Goal: Information Seeking & Learning: Learn about a topic

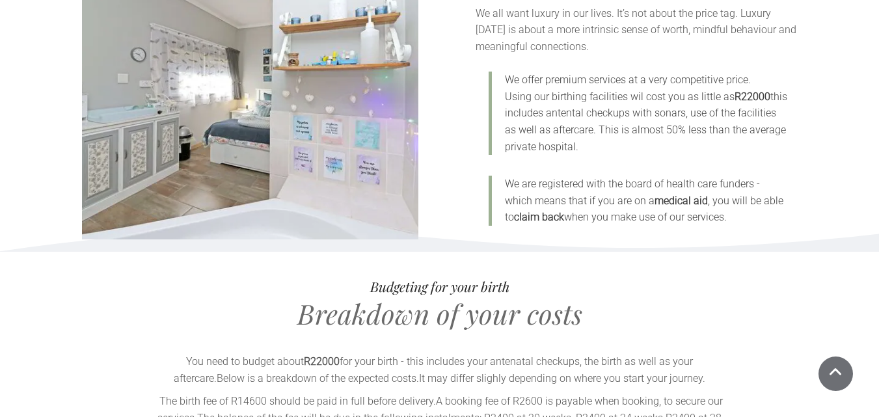
scroll to position [4490, 0]
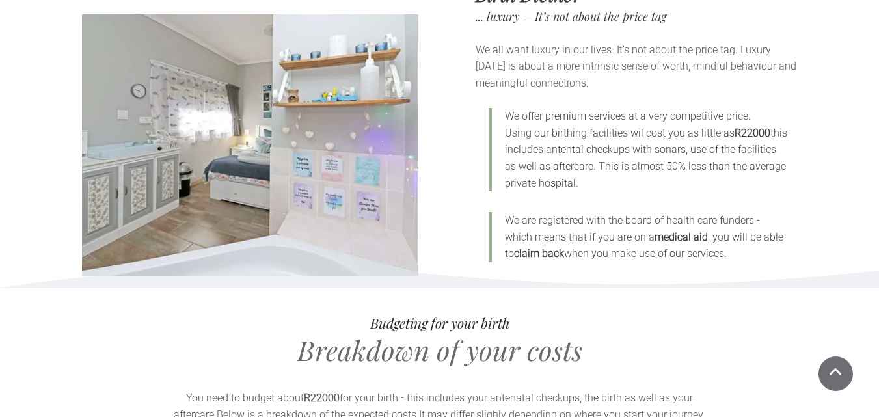
drag, startPoint x: 503, startPoint y: 137, endPoint x: 752, endPoint y: 164, distance: 250.1
click at [756, 167] on blockquote "We offer premium services at a very competitive price. Using our birthing facil…" at bounding box center [638, 149] width 299 height 83
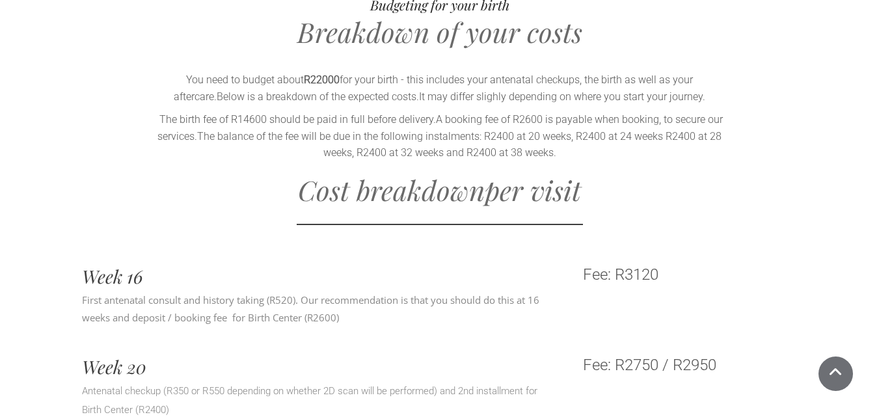
scroll to position [4815, 0]
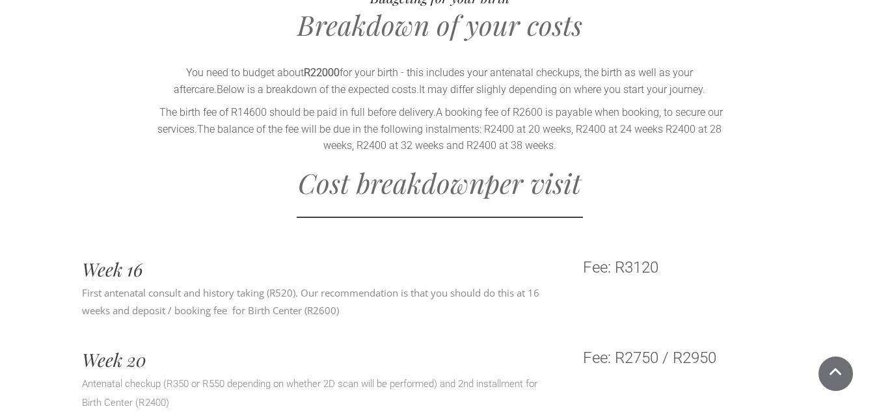
drag, startPoint x: 170, startPoint y: 61, endPoint x: 708, endPoint y: 137, distance: 543.7
click at [708, 137] on div "Budgeting for your birth Breakdown of your costs You need to budget about R2200…" at bounding box center [440, 73] width 716 height 170
click at [707, 139] on p "The birth fee of R14600 should be paid in full before delivery. A booking fee o…" at bounding box center [440, 129] width 573 height 50
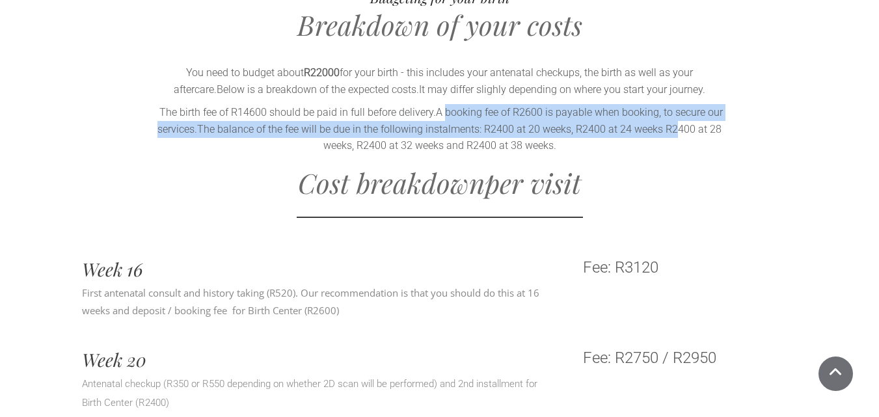
drag, startPoint x: 441, startPoint y: 98, endPoint x: 674, endPoint y: 122, distance: 234.3
click at [674, 122] on p "The birth fee of R14600 should be paid in full before delivery. A booking fee o…" at bounding box center [440, 129] width 573 height 50
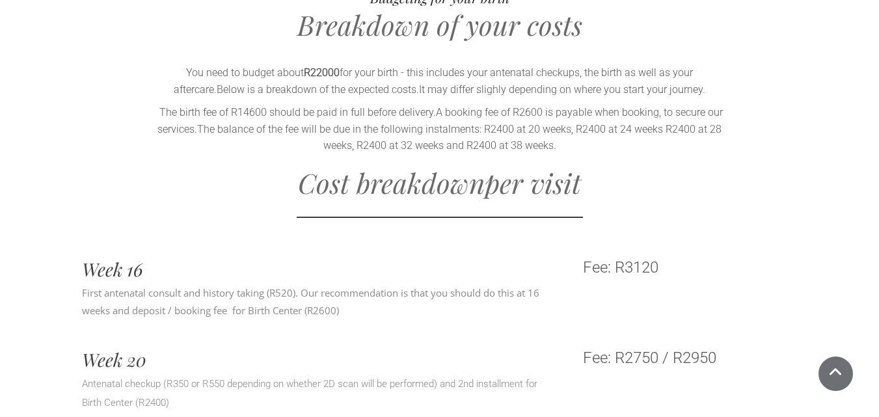
click at [628, 138] on p "The birth fee of R14600 should be paid in full before delivery. A booking fee o…" at bounding box center [440, 129] width 573 height 50
drag, startPoint x: 203, startPoint y: 117, endPoint x: 581, endPoint y: 137, distance: 378.1
click at [577, 138] on p "The birth fee of R14600 should be paid in full before delivery. A booking fee o…" at bounding box center [440, 129] width 573 height 50
click at [594, 134] on p "The birth fee of R14600 should be paid in full before delivery. A booking fee o…" at bounding box center [440, 129] width 573 height 50
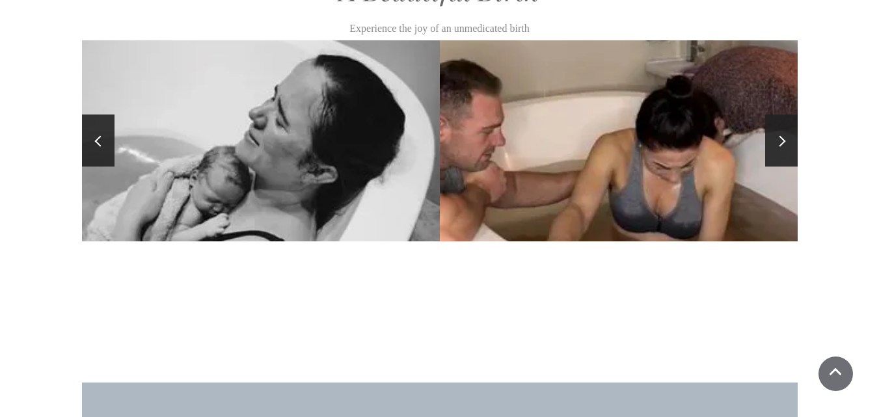
scroll to position [7028, 0]
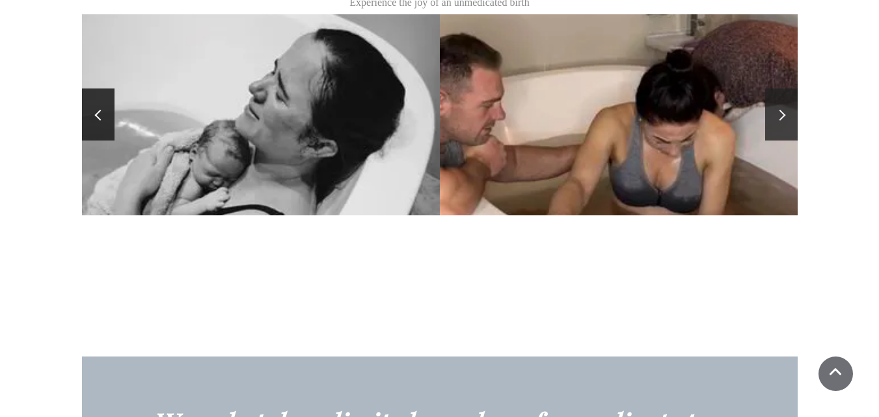
click at [790, 107] on link at bounding box center [781, 115] width 33 height 52
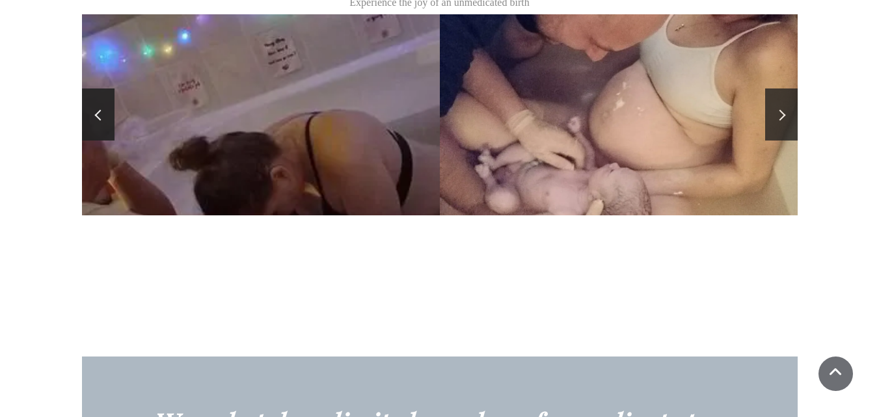
click at [790, 107] on link at bounding box center [781, 115] width 33 height 52
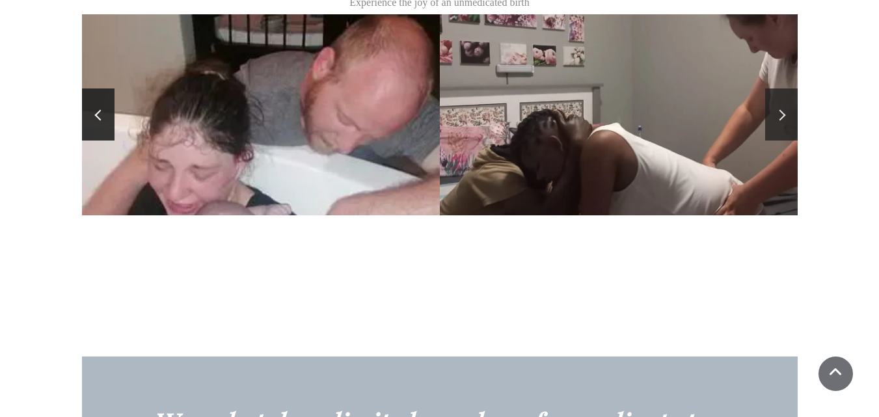
click at [790, 107] on link at bounding box center [781, 115] width 33 height 52
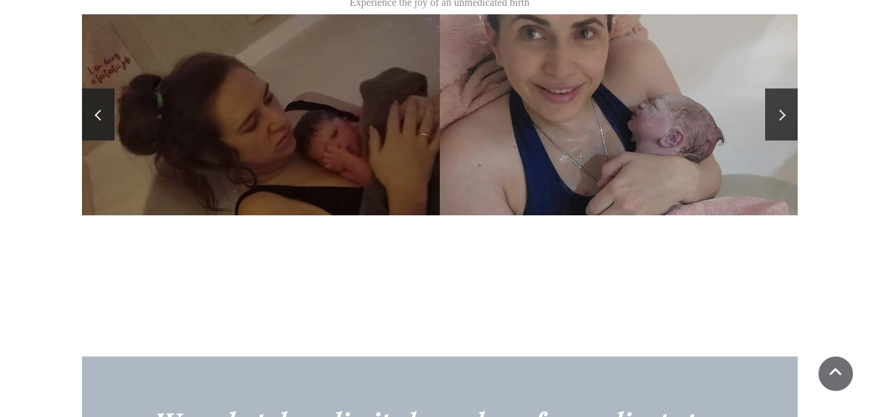
click at [790, 107] on link at bounding box center [781, 115] width 33 height 52
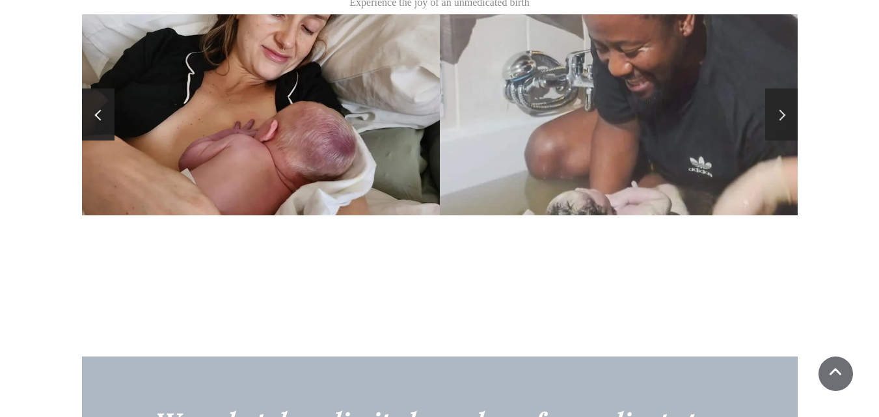
click at [784, 106] on link at bounding box center [781, 115] width 33 height 52
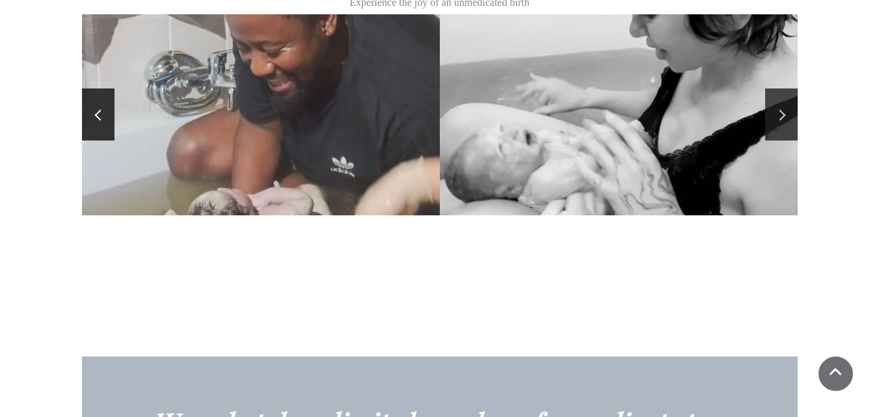
click at [784, 106] on link at bounding box center [781, 115] width 33 height 52
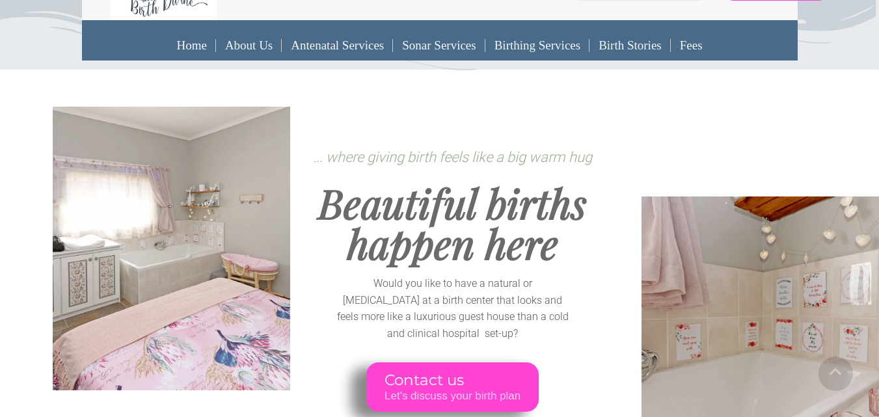
scroll to position [0, 0]
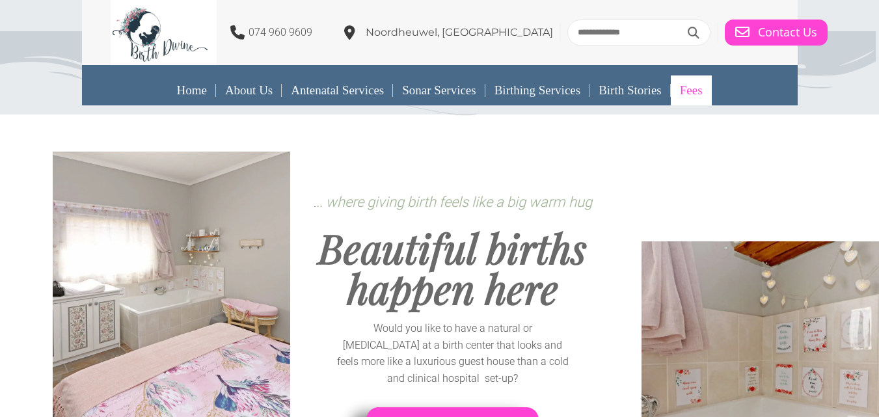
click at [695, 87] on link "Fees" at bounding box center [691, 91] width 41 height 30
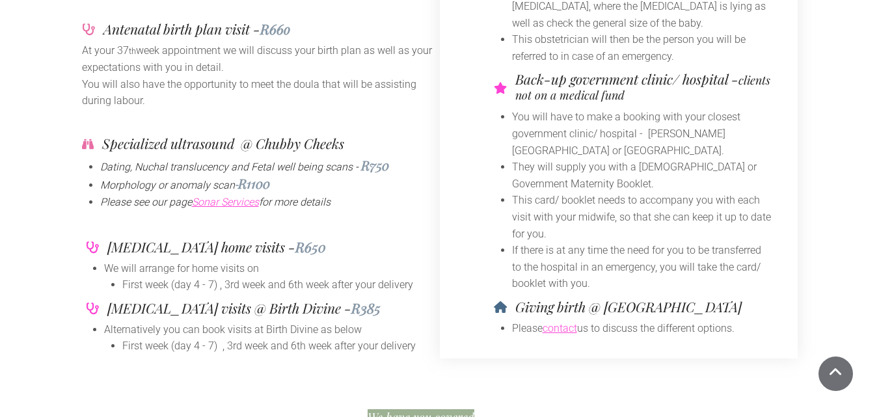
scroll to position [586, 0]
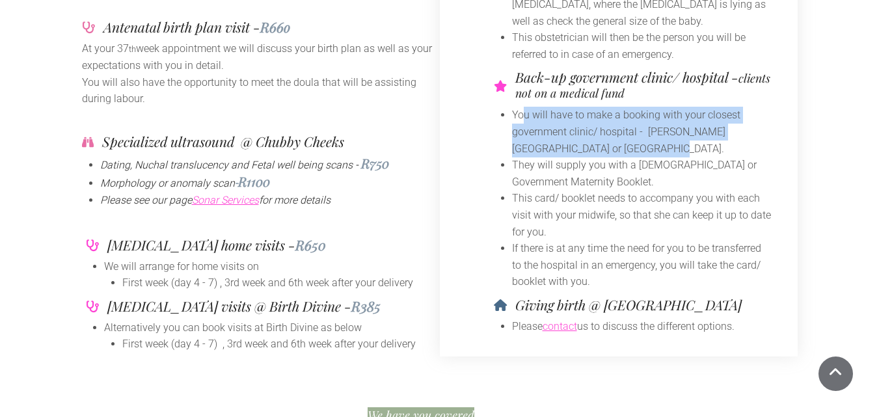
drag, startPoint x: 554, startPoint y: 118, endPoint x: 709, endPoint y: 151, distance: 158.9
click at [712, 148] on li "You will have to make a booking with your closest government clinic/ hospital -…" at bounding box center [642, 132] width 260 height 50
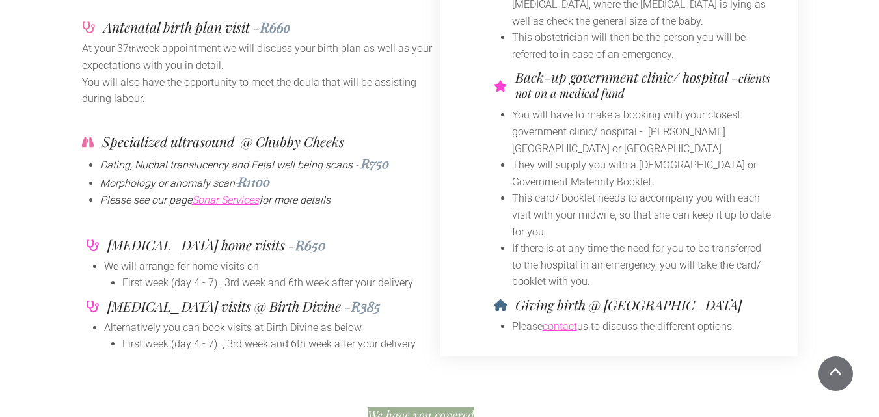
click at [701, 158] on li "They will supply you with a [DEMOGRAPHIC_DATA] or Government Maternity Booklet." at bounding box center [642, 173] width 260 height 33
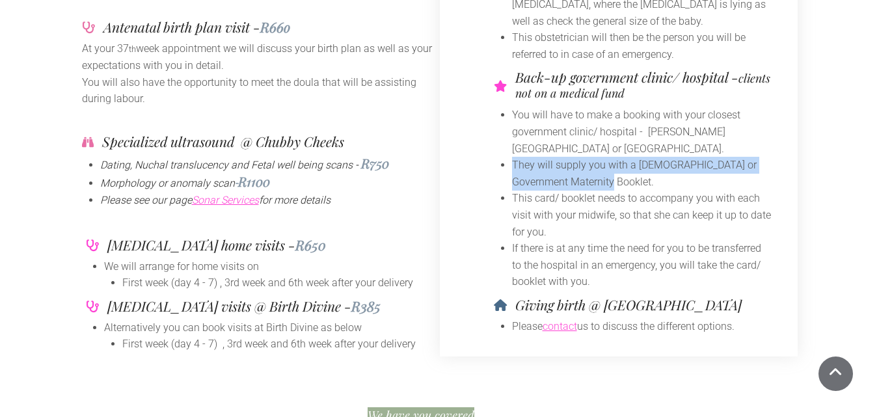
drag, startPoint x: 510, startPoint y: 163, endPoint x: 592, endPoint y: 183, distance: 84.3
click at [592, 183] on ul "You will have to make a booking with your closest government clinic/ hospital -…" at bounding box center [633, 199] width 278 height 184
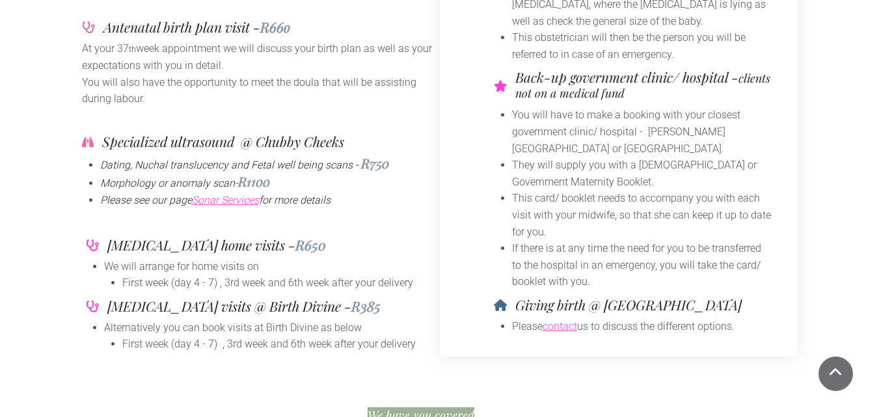
click at [616, 184] on li "They will supply you with a [DEMOGRAPHIC_DATA] or Government Maternity Booklet." at bounding box center [642, 173] width 260 height 33
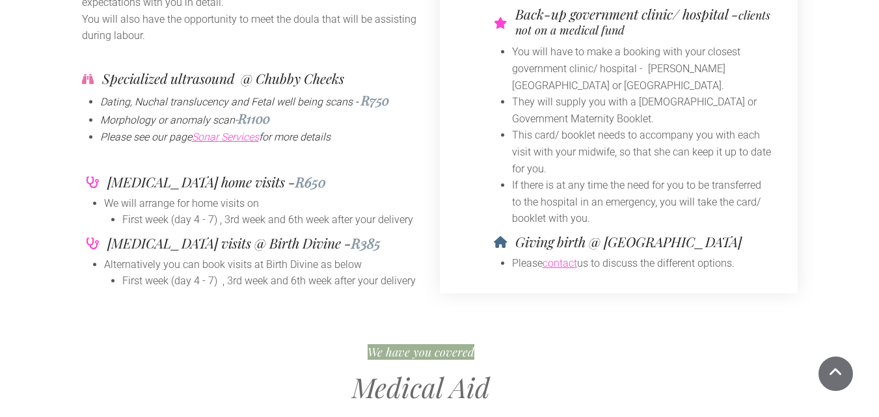
scroll to position [651, 0]
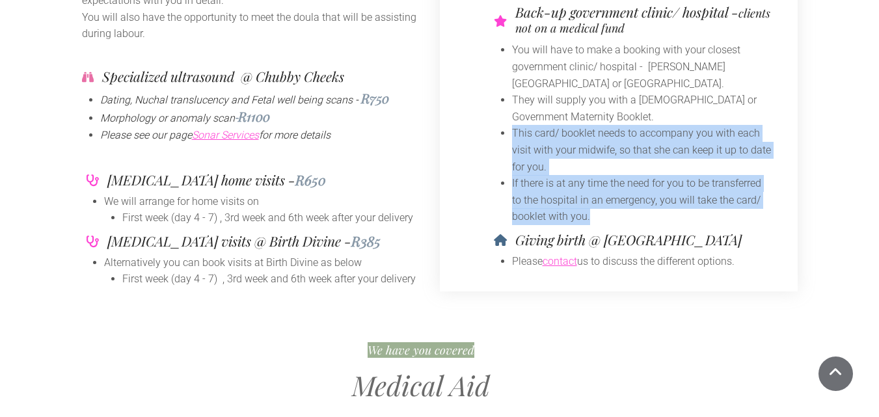
drag, startPoint x: 504, startPoint y: 131, endPoint x: 664, endPoint y: 226, distance: 185.6
click at [667, 225] on div "Back-up government clinic/ hospital - clients not on a medical fund You will ha…" at bounding box center [633, 115] width 286 height 228
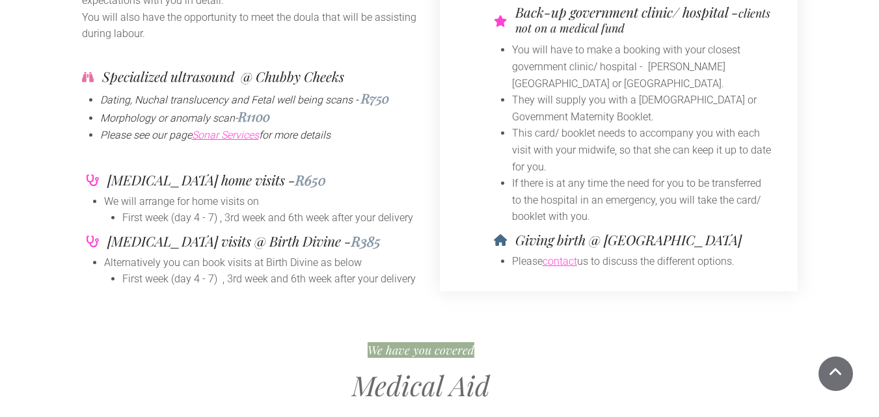
click at [638, 169] on li "This card/ booklet needs to accompany you with each visit with your midwife, so…" at bounding box center [642, 150] width 260 height 50
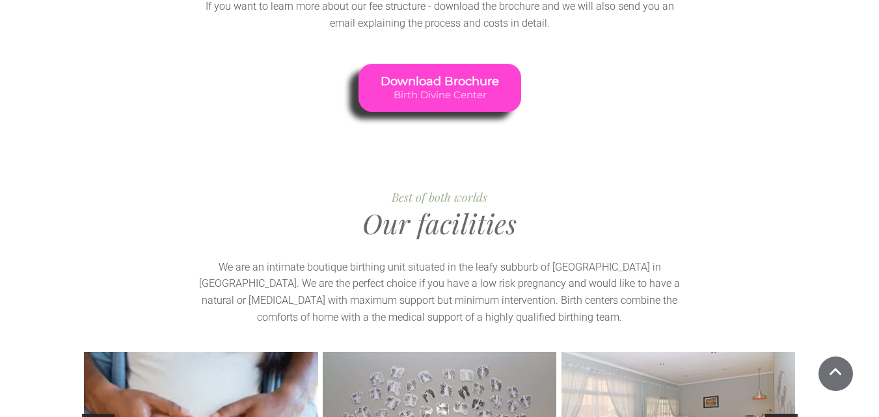
scroll to position [1627, 0]
